Goal: Task Accomplishment & Management: Manage account settings

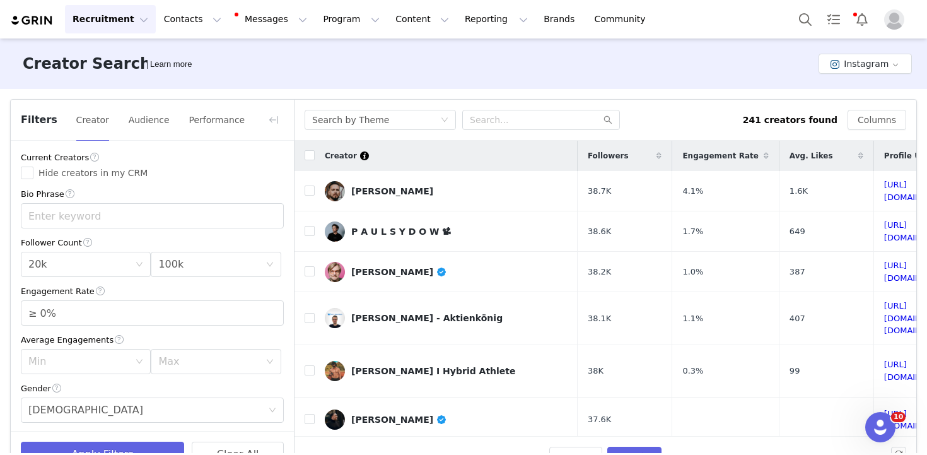
scroll to position [132, 0]
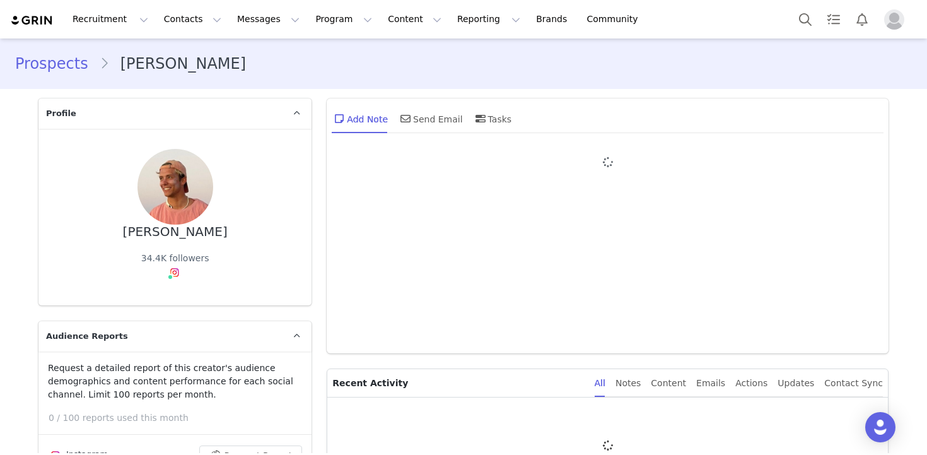
type input "+1 ([GEOGRAPHIC_DATA])"
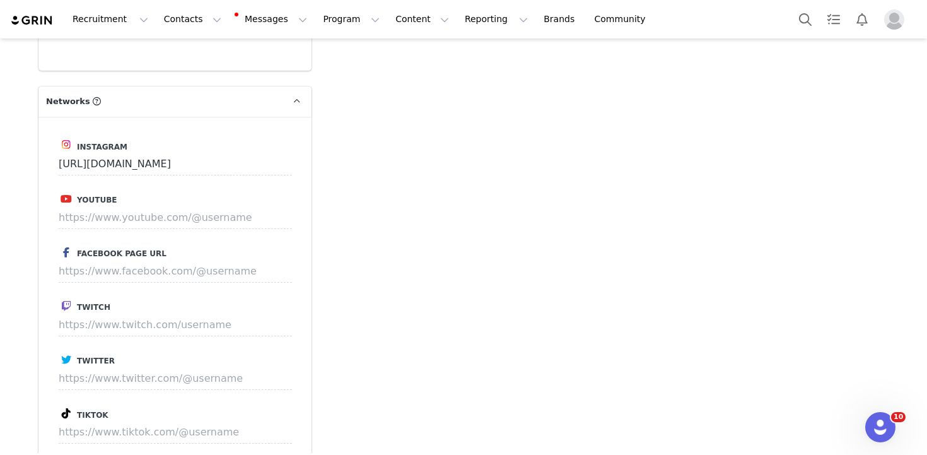
scroll to position [1802, 0]
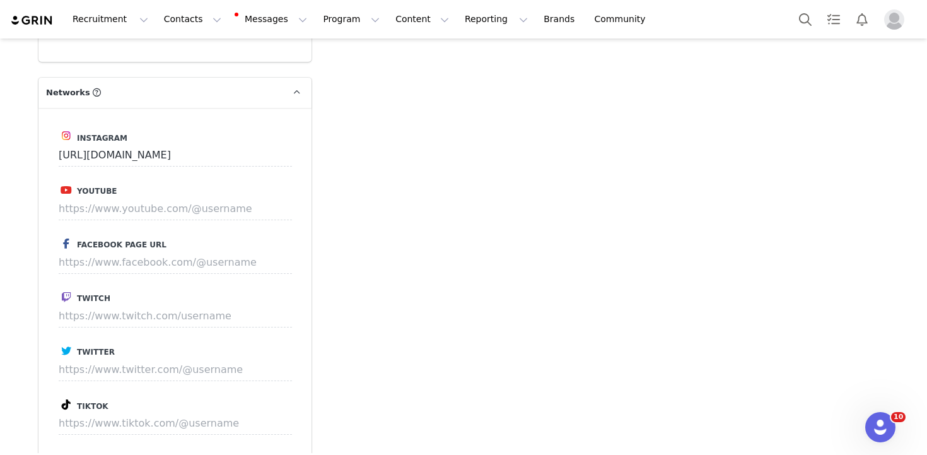
click at [134, 413] on div "Instagram https://www.instagram.com/leon_kluetsch Youtube Facebook Page URL Twi…" at bounding box center [174, 316] width 273 height 416
click at [131, 412] on input at bounding box center [175, 423] width 233 height 23
paste input "https://www.tiktok.com/@leon.kluetsch"
type input "https://www.tiktok.com/@leon.kluetsch"
click at [280, 412] on button "Save" at bounding box center [268, 423] width 46 height 23
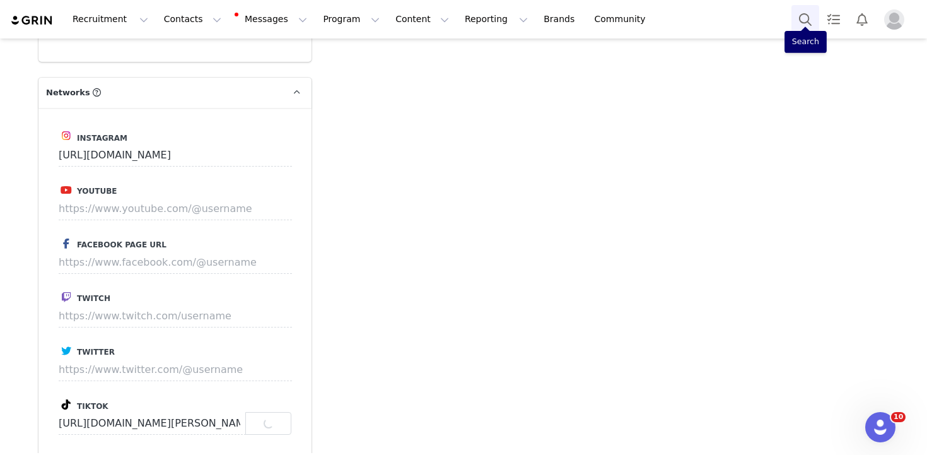
click at [808, 22] on button "Search" at bounding box center [805, 19] width 28 height 28
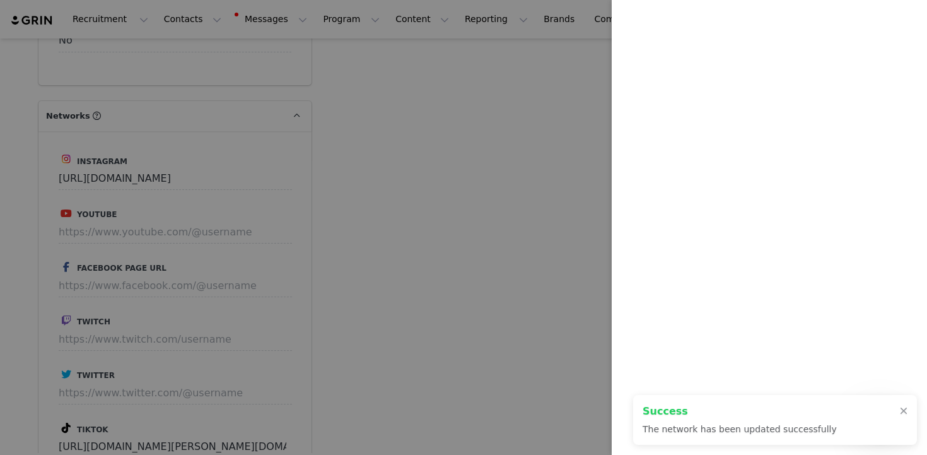
scroll to position [1826, 0]
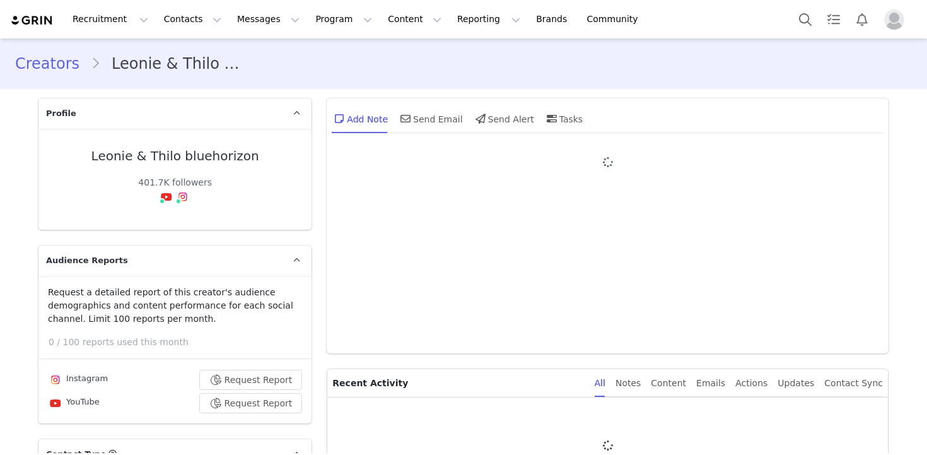
type input "+1 ([GEOGRAPHIC_DATA])"
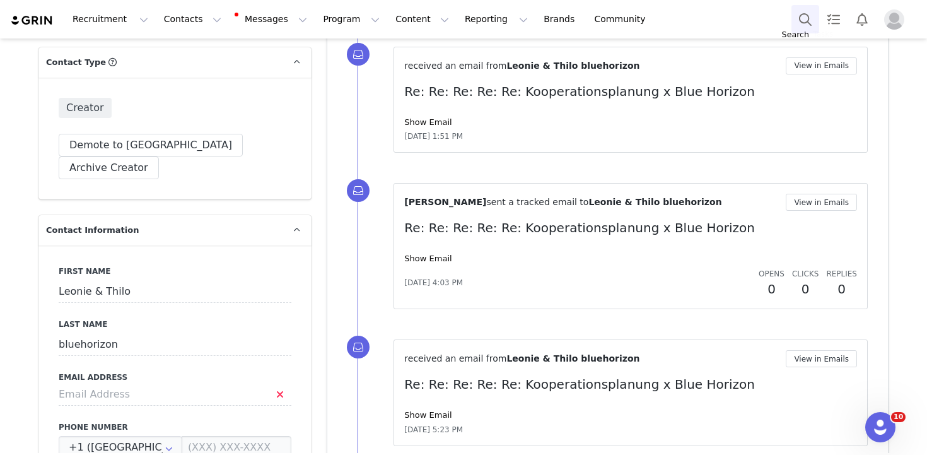
click at [812, 18] on button "Search" at bounding box center [805, 19] width 28 height 28
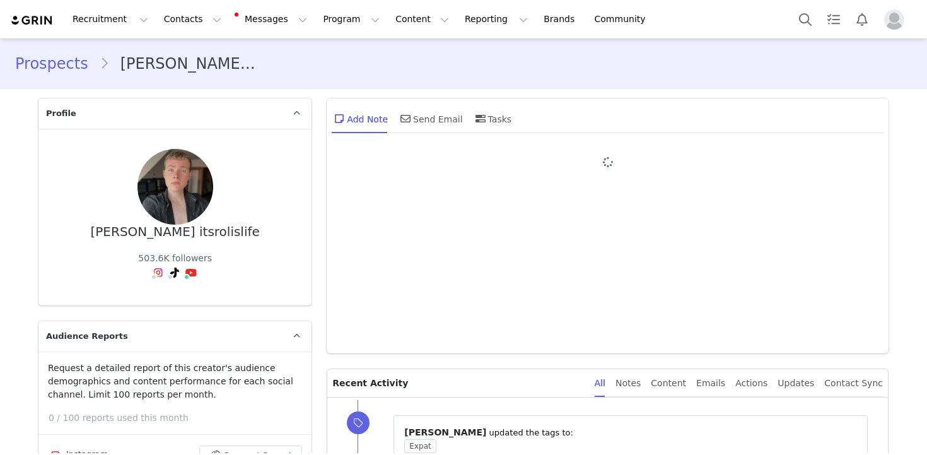
type input "+1 ([GEOGRAPHIC_DATA])"
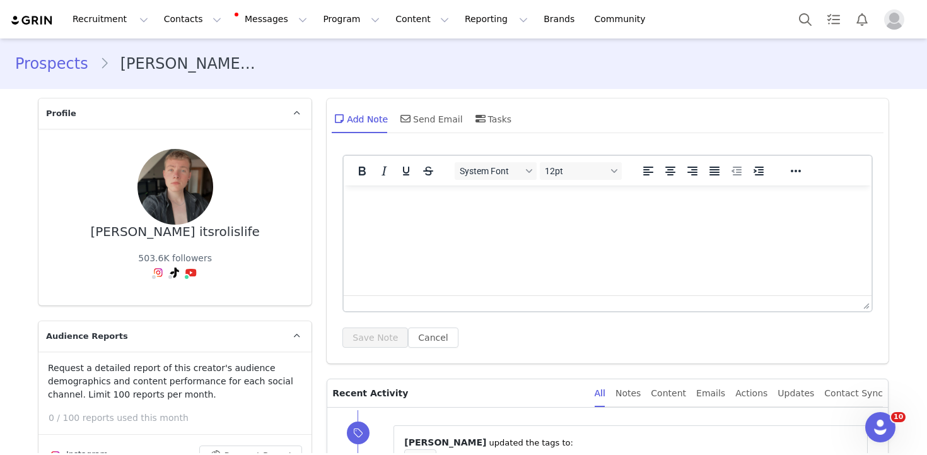
click at [190, 239] on div "Roland itsrolislife 503.6K followers" at bounding box center [175, 217] width 233 height 136
click at [192, 236] on div "Roland itsrolislife" at bounding box center [175, 231] width 169 height 14
copy div "itsrolislife"
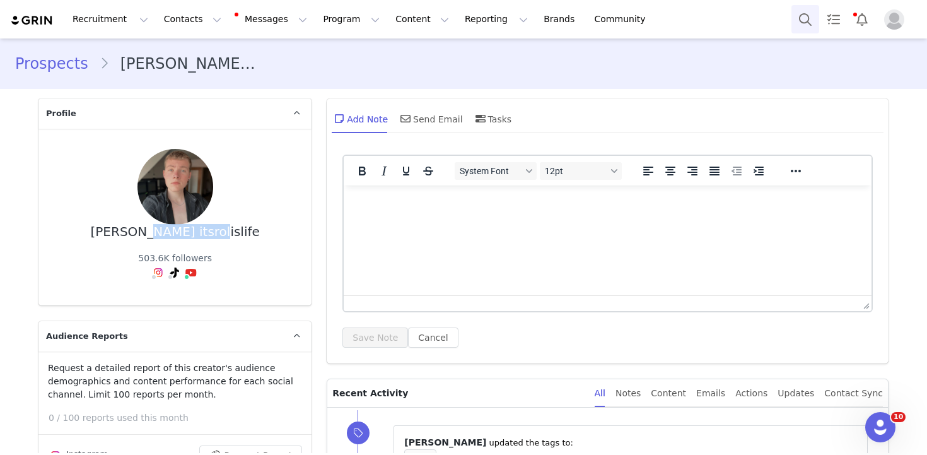
click at [802, 12] on button "Search" at bounding box center [805, 19] width 28 height 28
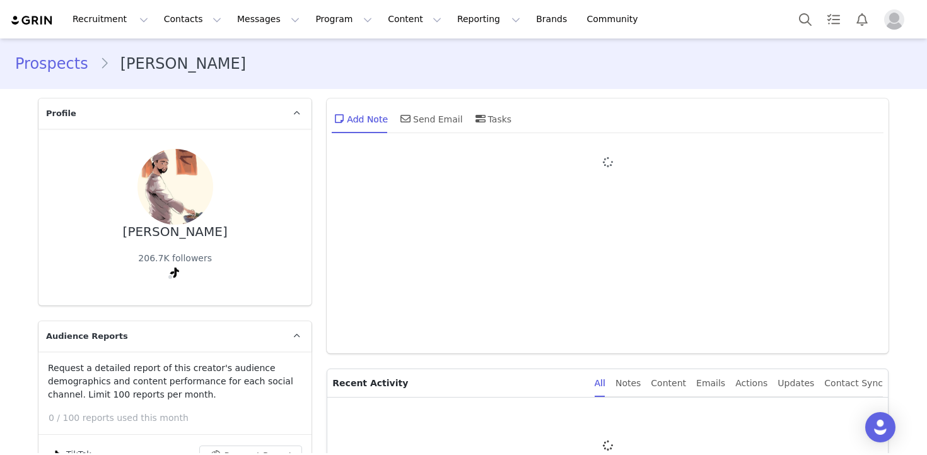
type input "+1 ([GEOGRAPHIC_DATA])"
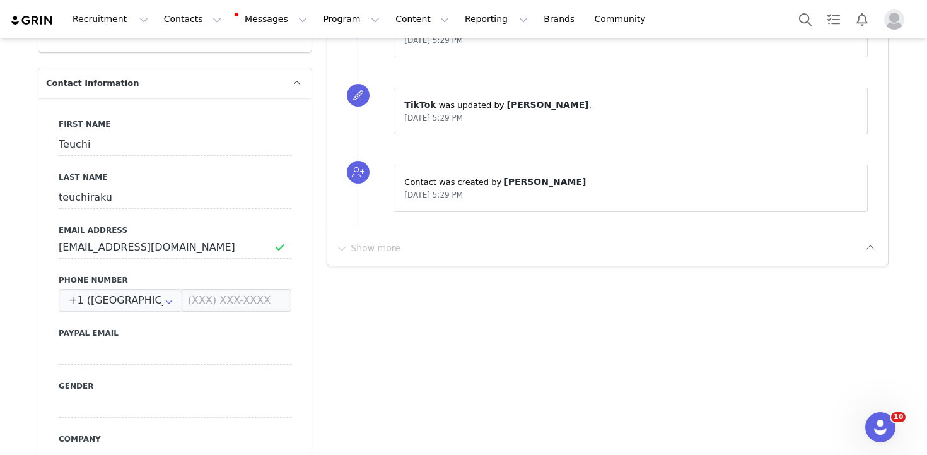
scroll to position [635, 0]
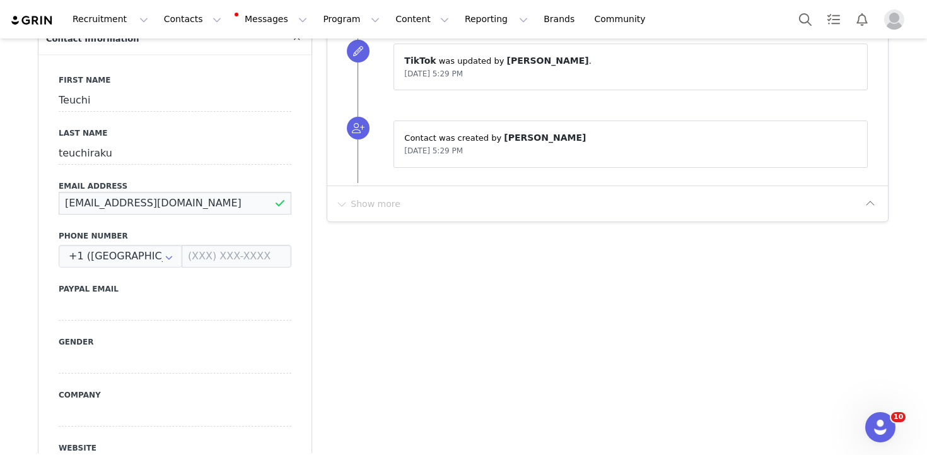
click at [183, 192] on input "[EMAIL_ADDRESS][DOMAIN_NAME]" at bounding box center [175, 203] width 233 height 23
paste input "tayfun@kanjo-creative"
click at [308, 172] on div "First Name [PERSON_NAME] Last Name teuchiraku Email Address [EMAIL_ADDRESS][DOM…" at bounding box center [174, 284] width 273 height 461
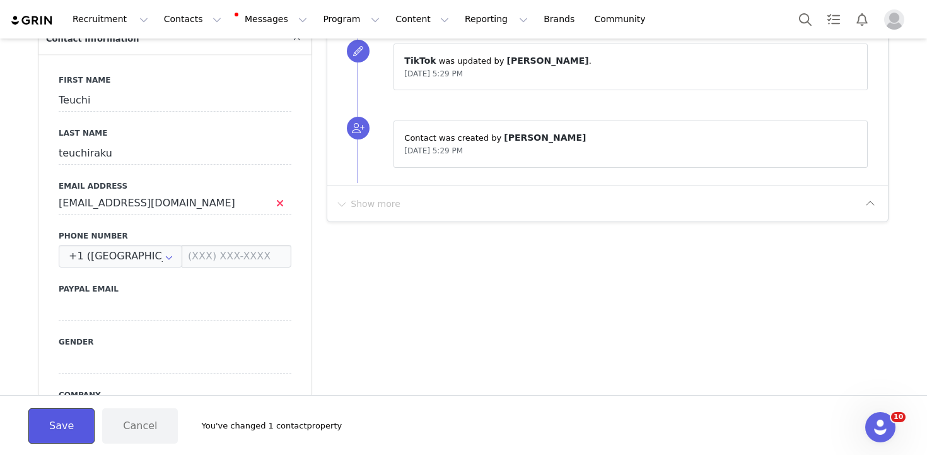
click at [57, 441] on button "Save" at bounding box center [61, 425] width 66 height 35
type input "[EMAIL_ADDRESS][DOMAIN_NAME]"
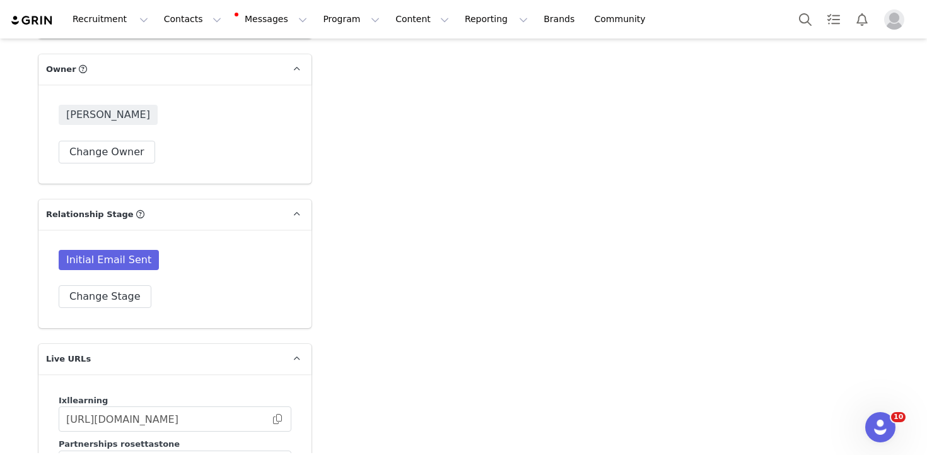
scroll to position [2507, 0]
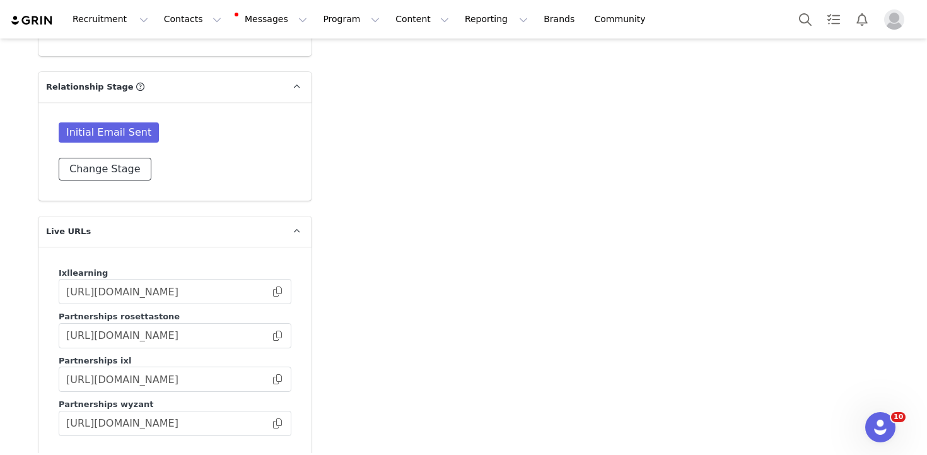
click at [100, 158] on button "Change Stage" at bounding box center [105, 169] width 93 height 23
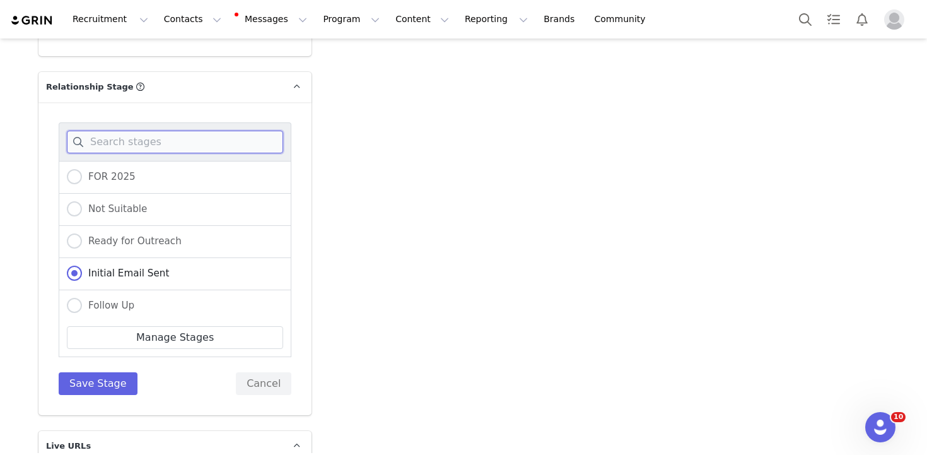
click at [134, 130] on input at bounding box center [175, 141] width 216 height 23
type input "c"
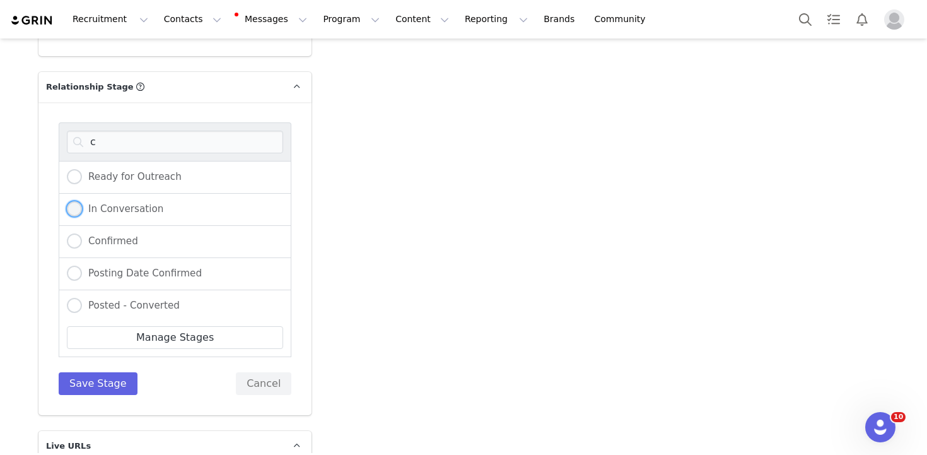
click at [116, 203] on span "In Conversation" at bounding box center [122, 208] width 81 height 11
click at [82, 201] on input "In Conversation" at bounding box center [74, 209] width 15 height 16
radio input "true"
click at [92, 372] on button "Save Stage" at bounding box center [98, 383] width 79 height 23
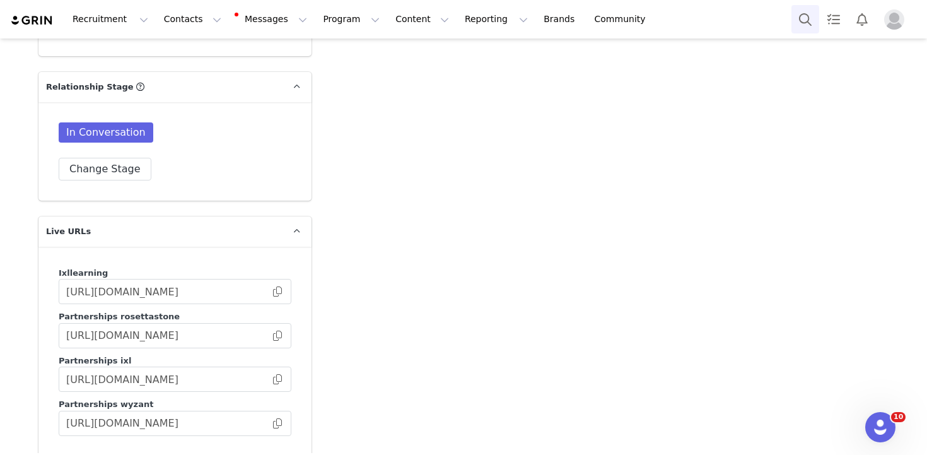
click at [805, 16] on button "Search" at bounding box center [805, 19] width 28 height 28
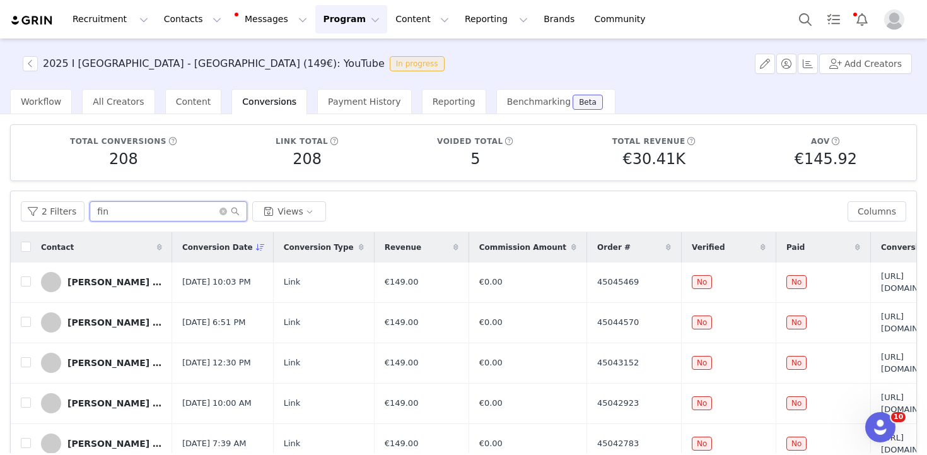
click at [216, 209] on input "fin" at bounding box center [169, 211] width 158 height 20
click at [219, 210] on icon "icon: close-circle" at bounding box center [223, 211] width 8 height 8
